Goal: Find contact information

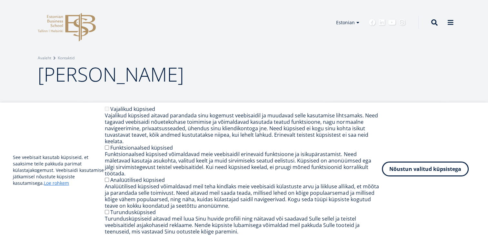
click at [399, 176] on button "Nõustun valitud küpsistega" at bounding box center [425, 169] width 87 height 15
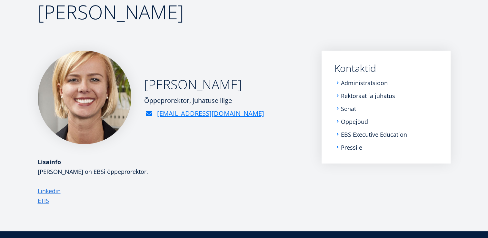
scroll to position [63, 0]
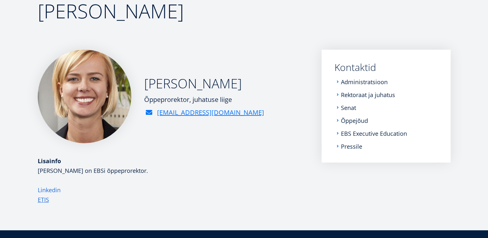
click at [52, 188] on link "Linkedin" at bounding box center [49, 190] width 23 height 10
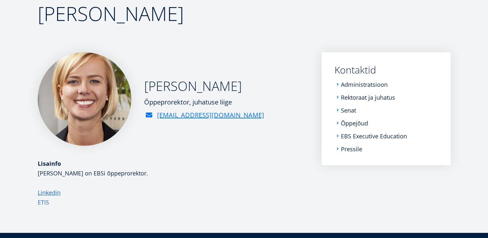
scroll to position [63, 0]
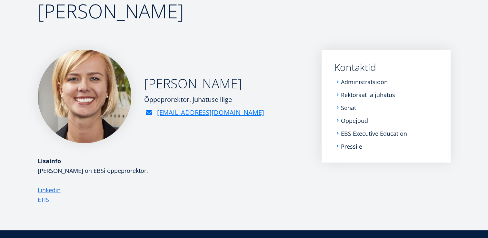
click at [46, 201] on link "ETIS" at bounding box center [43, 200] width 11 height 10
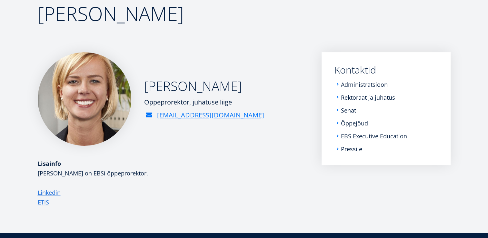
scroll to position [63, 0]
